Goal: Transaction & Acquisition: Purchase product/service

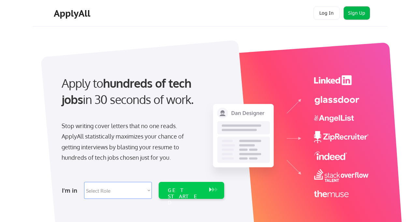
click at [357, 14] on button "Sign Up" at bounding box center [356, 13] width 26 height 13
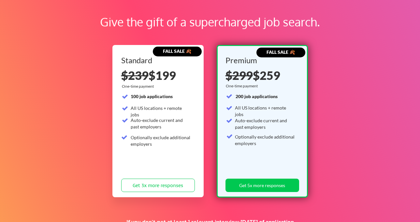
scroll to position [33, 0]
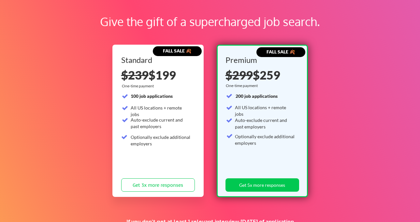
click at [186, 68] on div "Standard $239 $199 One-time payment 100 job applications All US locations + rem…" at bounding box center [158, 125] width 74 height 138
